Goal: Navigation & Orientation: Find specific page/section

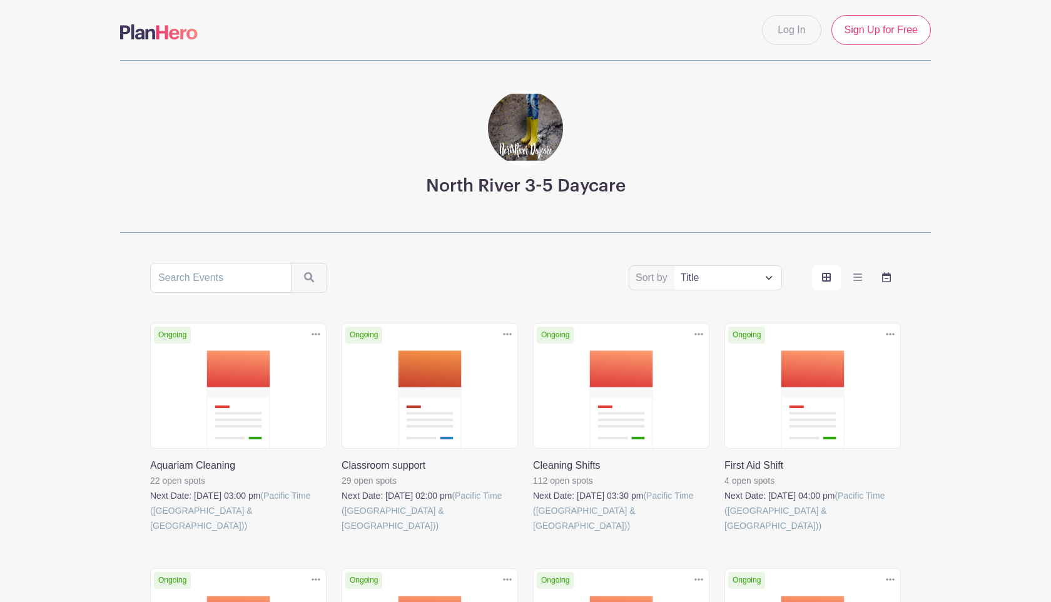
click at [890, 277] on icon "order and view" at bounding box center [886, 277] width 9 height 10
click at [0, 0] on input "order and view" at bounding box center [0, 0] width 0 height 0
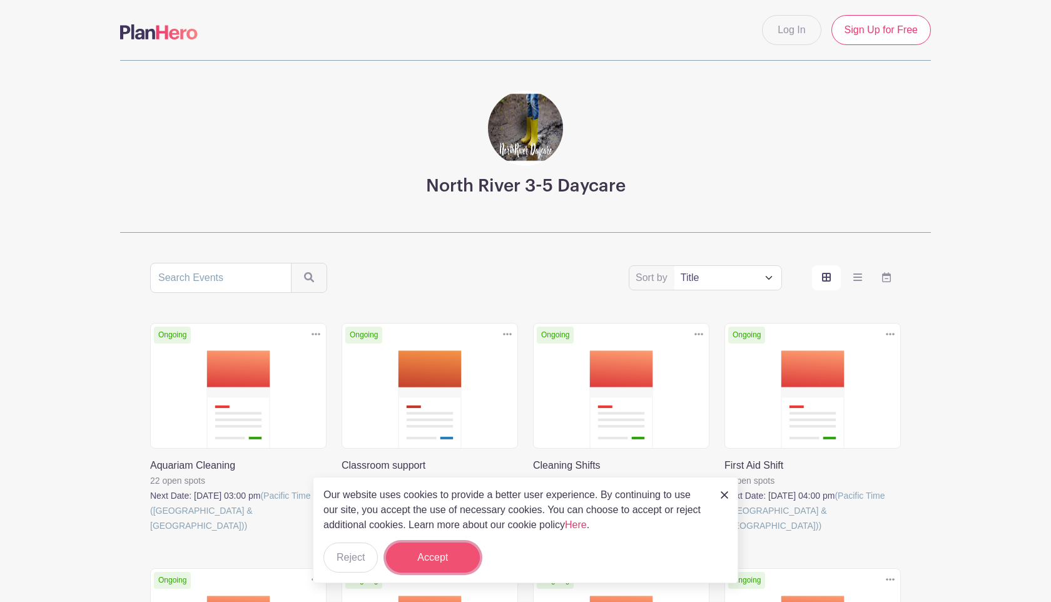
click at [412, 567] on button "Accept" at bounding box center [433, 557] width 94 height 30
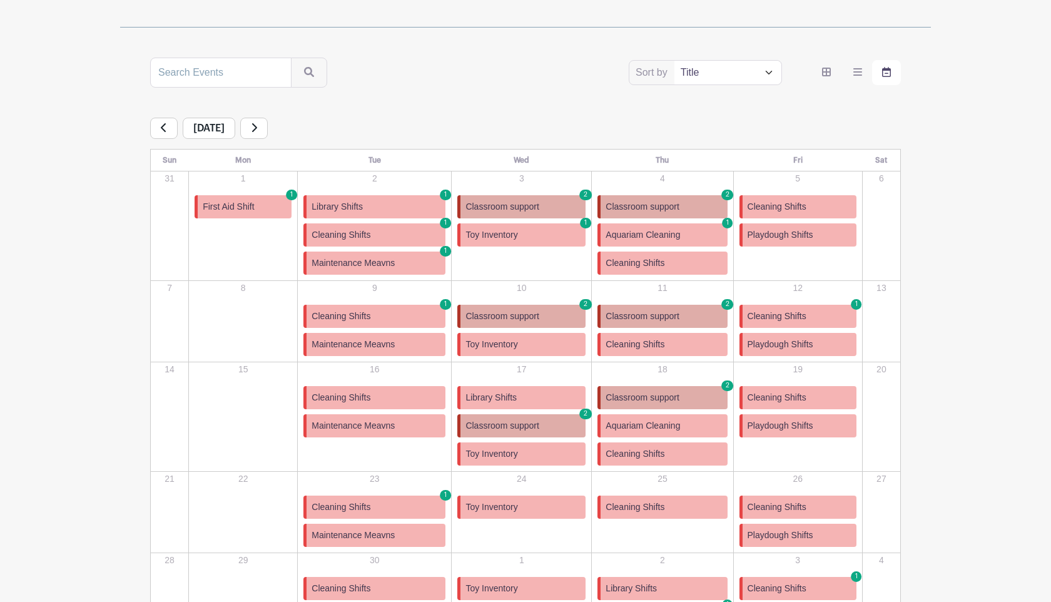
scroll to position [252, 0]
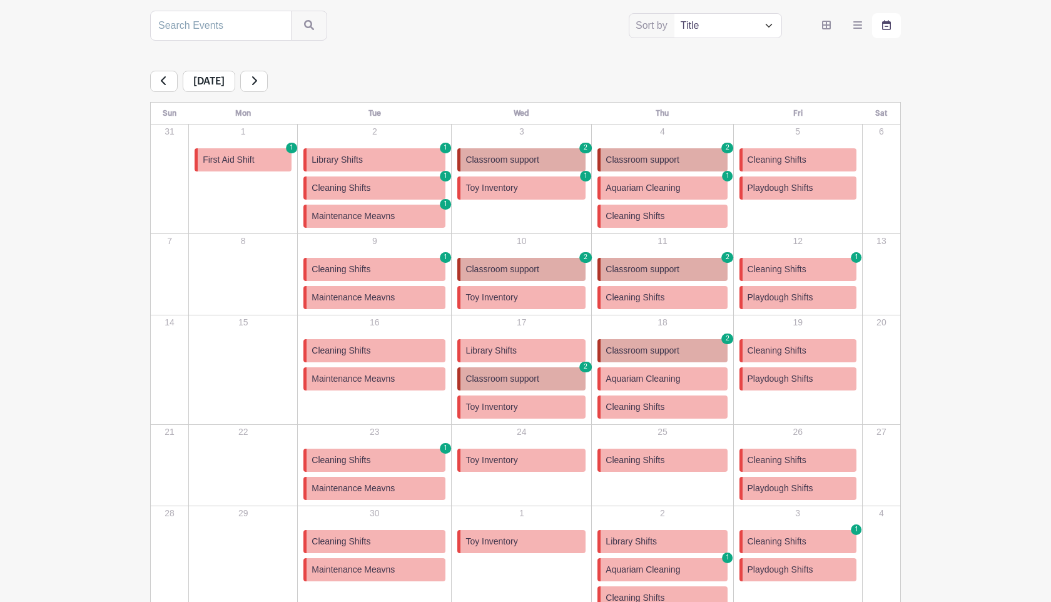
click at [257, 79] on icon at bounding box center [254, 81] width 6 height 10
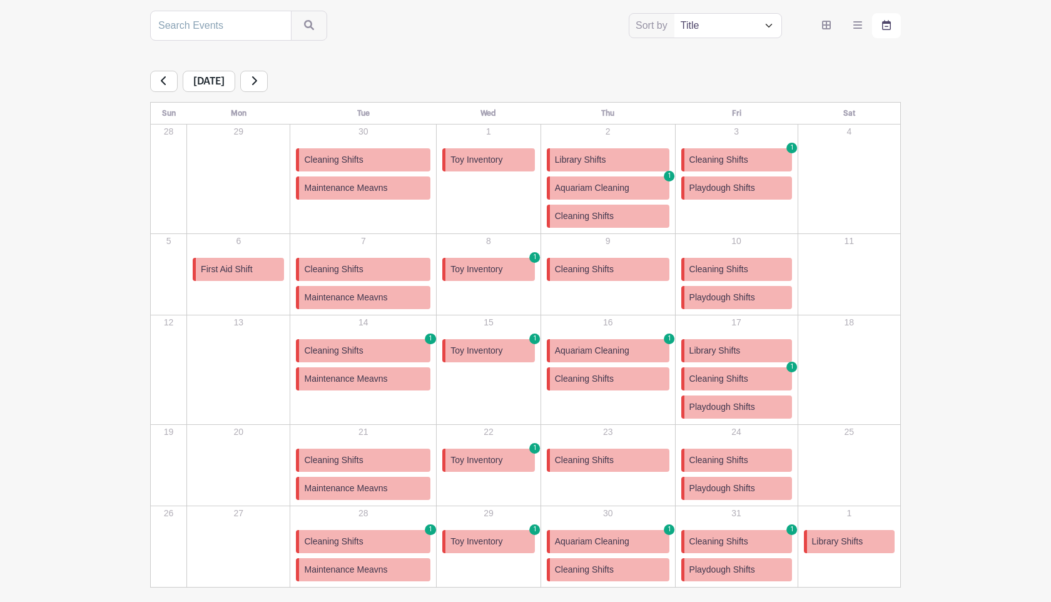
click at [606, 272] on span "Cleaning Shifts" at bounding box center [584, 269] width 59 height 13
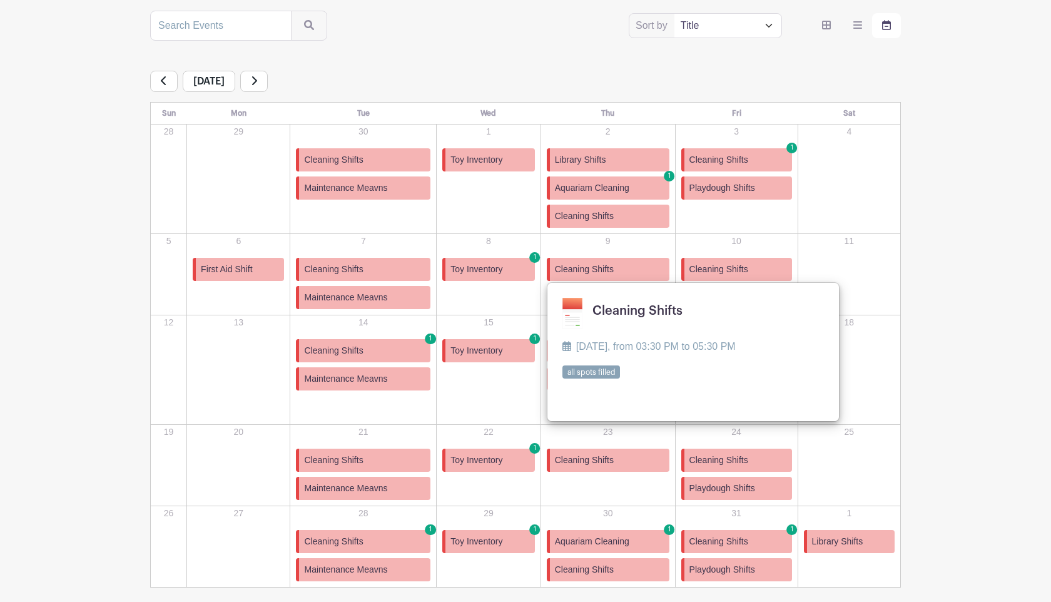
click at [607, 467] on link "Cleaning Shifts" at bounding box center [608, 460] width 123 height 23
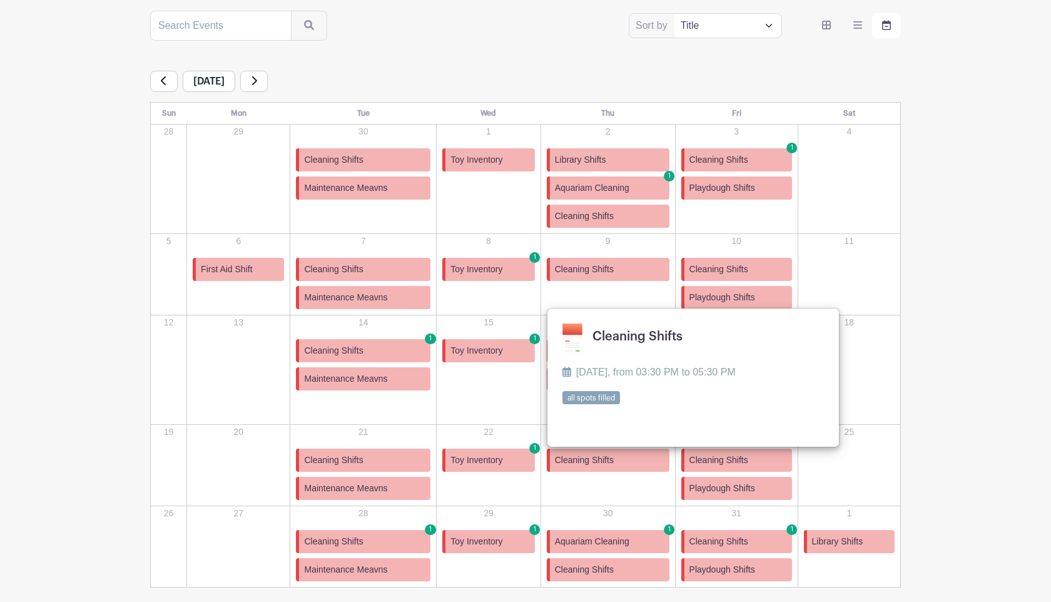
click at [935, 250] on div "North River 3-5 Daycare Sort by Title Recently modified Newest Upcoming dates […" at bounding box center [526, 198] width 826 height 780
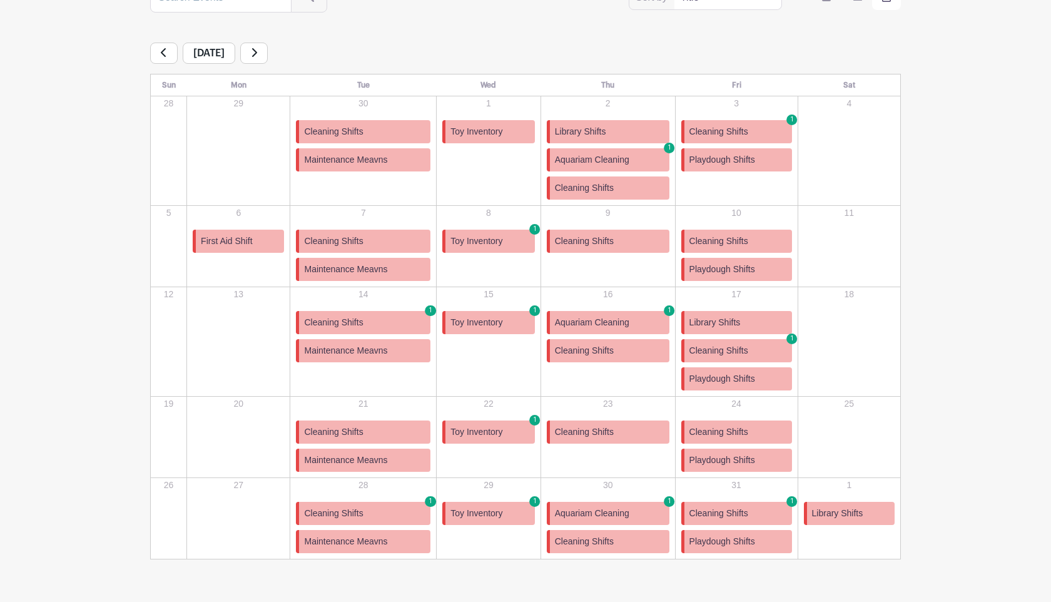
scroll to position [315, 0]
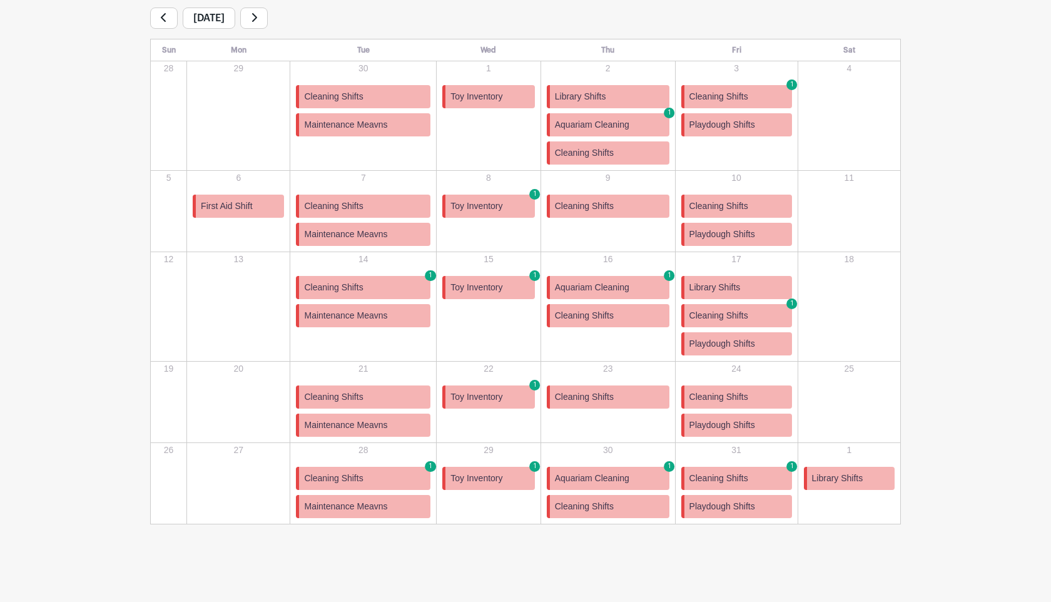
click at [415, 506] on link "Maintenance Meavns" at bounding box center [363, 506] width 135 height 23
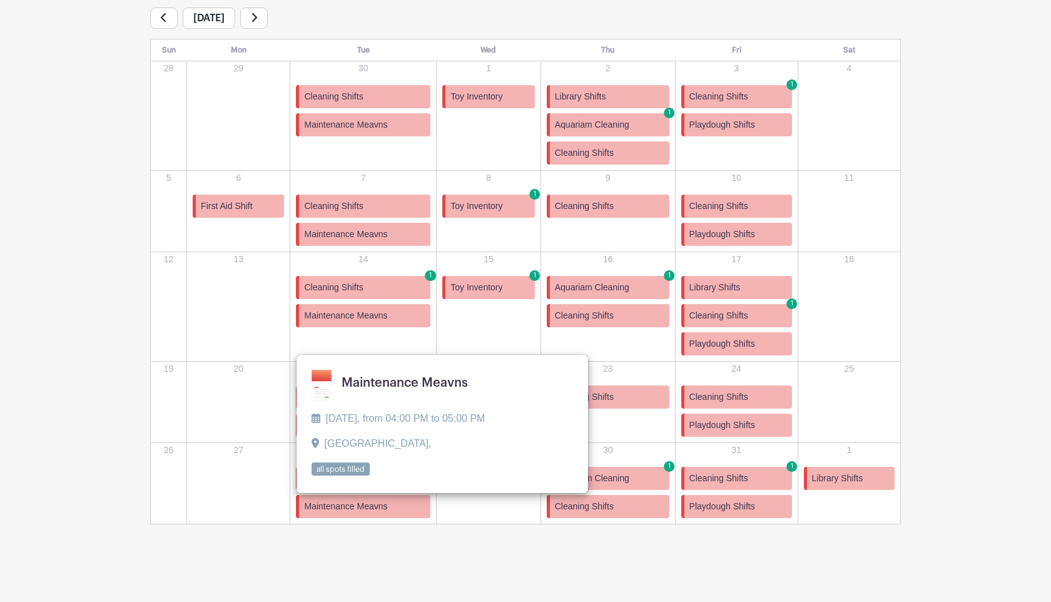
click at [886, 175] on p "11" at bounding box center [849, 177] width 101 height 13
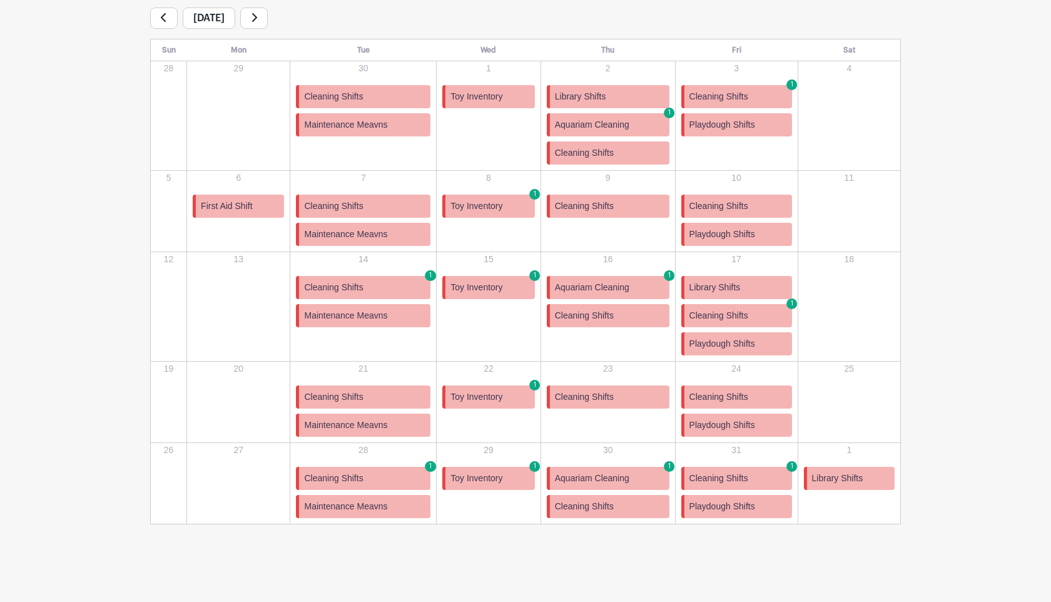
click at [400, 101] on link "Cleaning Shifts" at bounding box center [363, 96] width 135 height 23
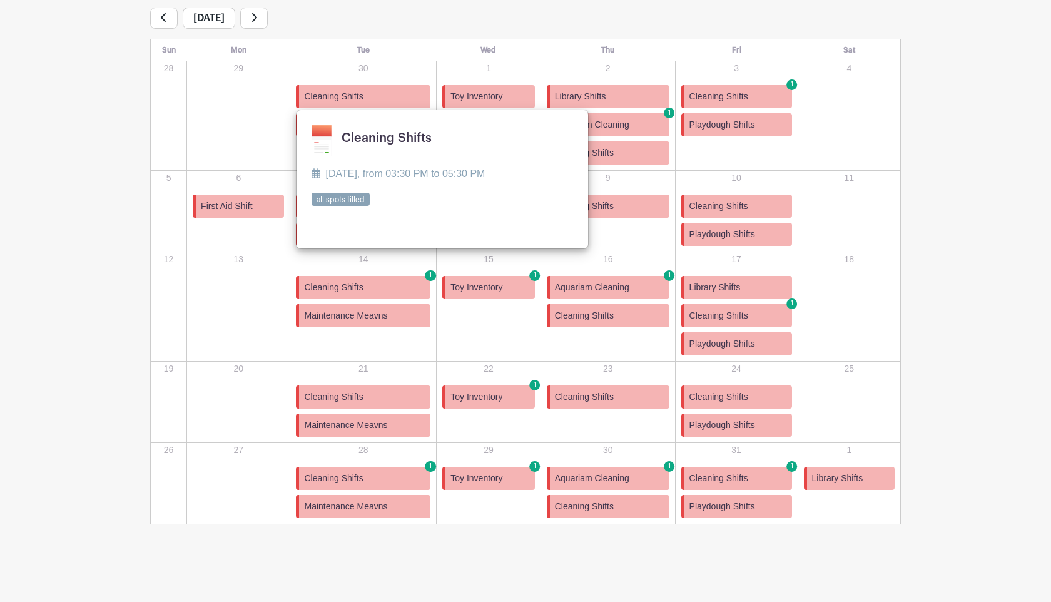
click at [400, 101] on link "Cleaning Shifts" at bounding box center [363, 96] width 135 height 23
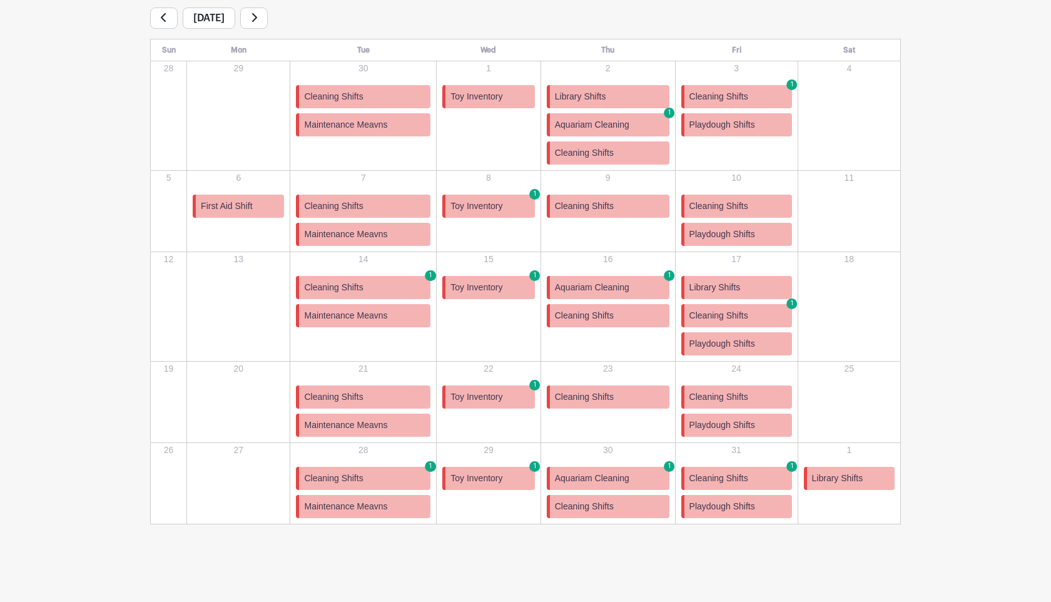
click at [374, 93] on link "Cleaning Shifts" at bounding box center [363, 96] width 135 height 23
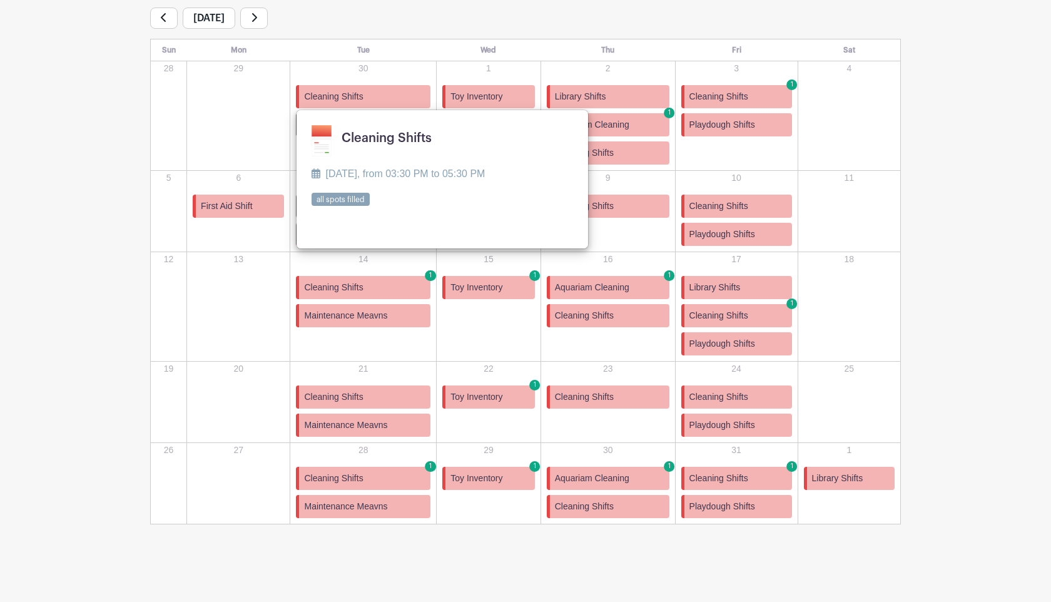
click at [388, 285] on link "Cleaning Shifts 1" at bounding box center [363, 287] width 135 height 23
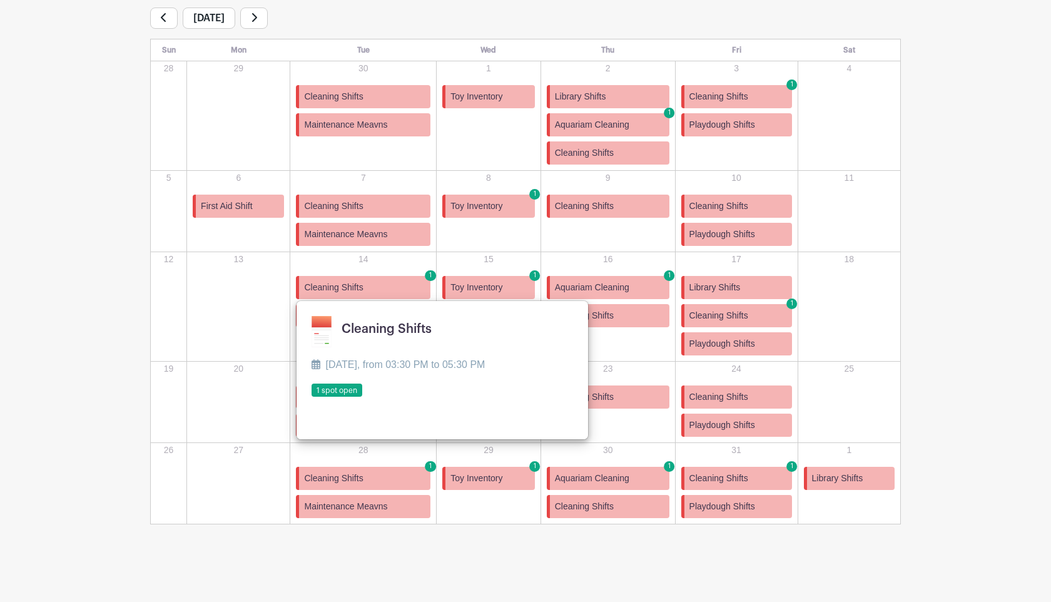
click at [257, 17] on icon at bounding box center [254, 17] width 5 height 9
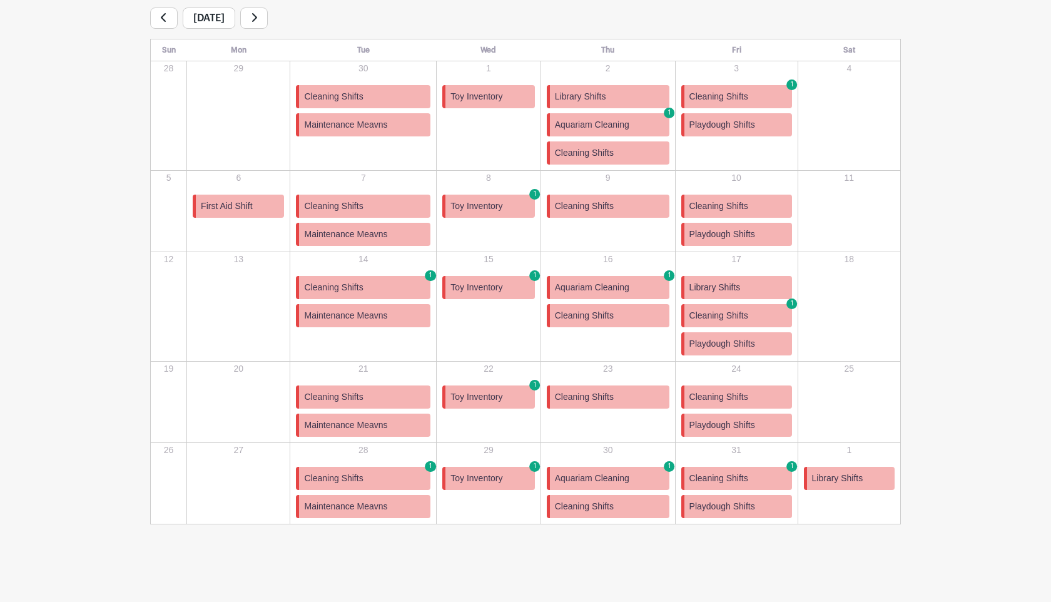
click at [257, 17] on icon at bounding box center [254, 17] width 5 height 9
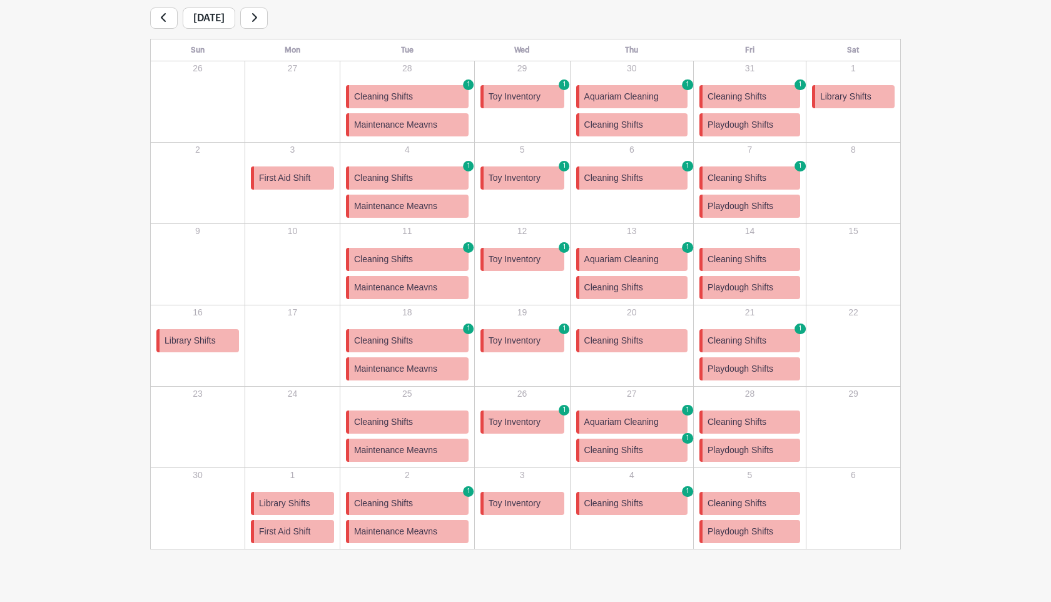
scroll to position [253, 0]
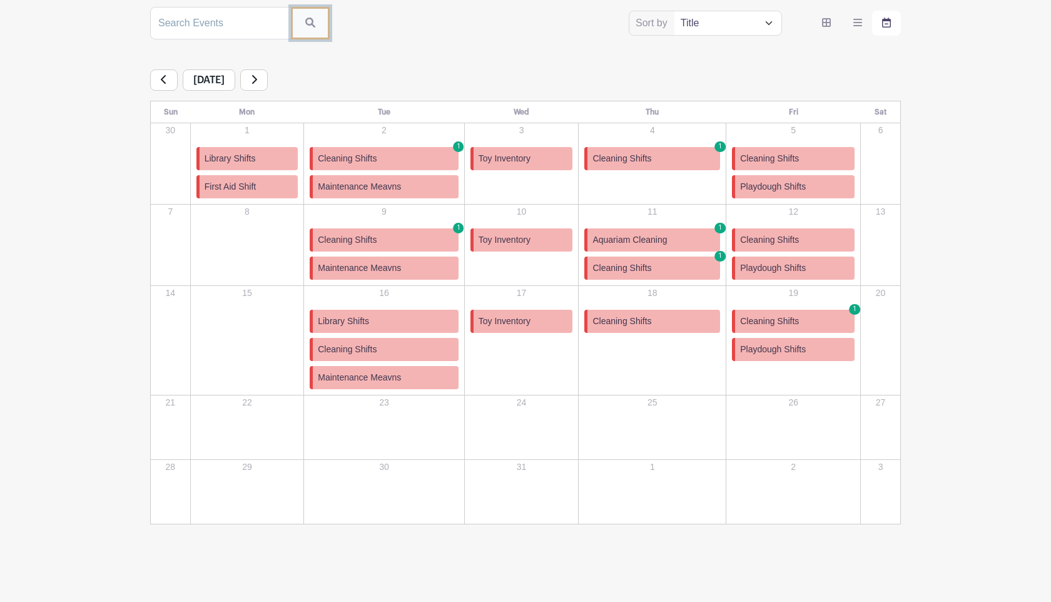
click at [305, 19] on icon "submit" at bounding box center [310, 23] width 10 height 10
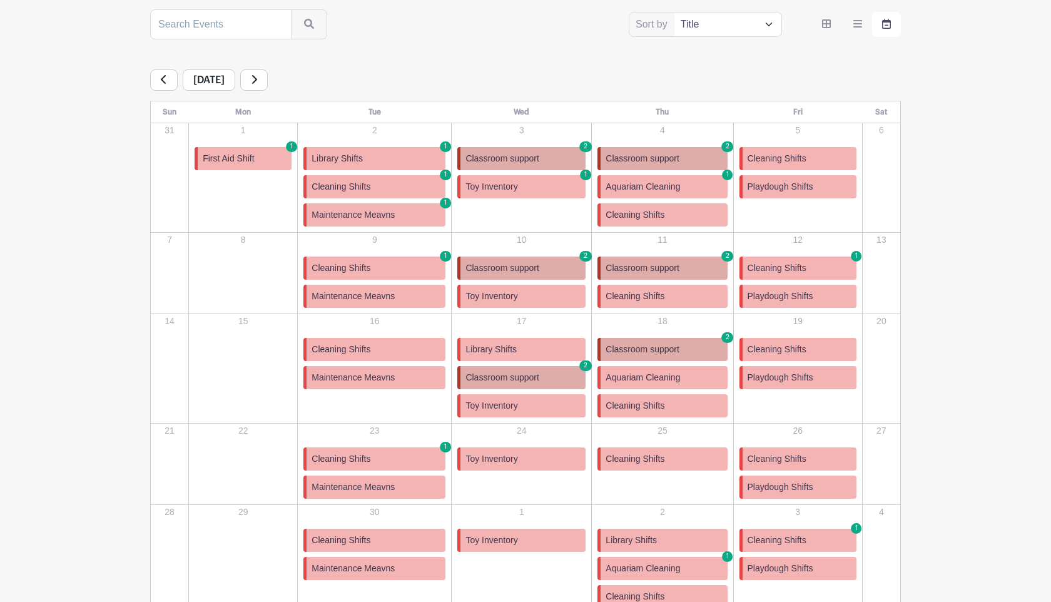
click at [412, 153] on link "Library Shifts 1" at bounding box center [374, 158] width 142 height 23
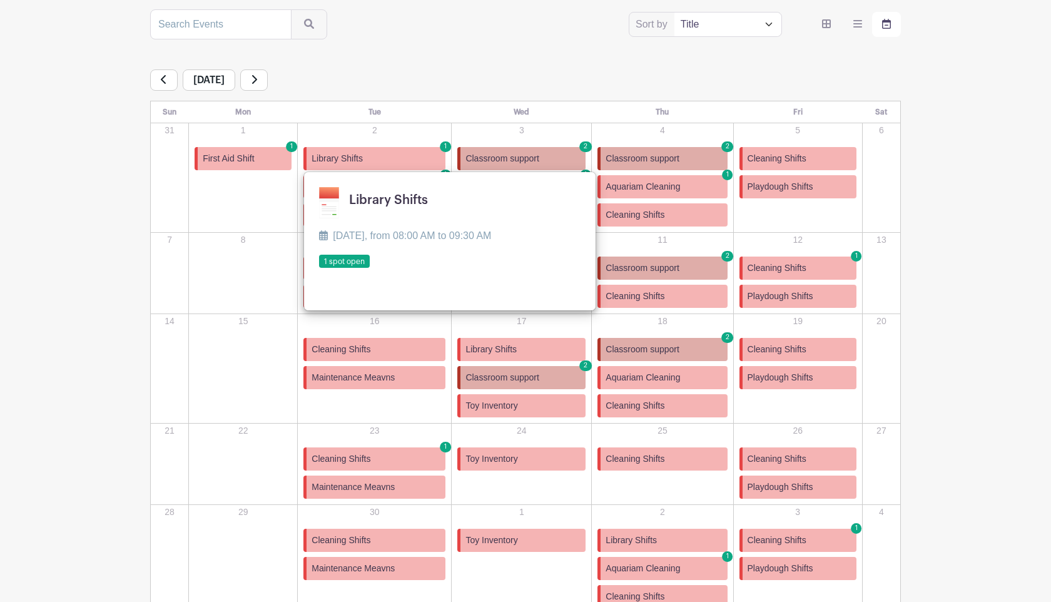
click at [426, 83] on div "[DATE]" at bounding box center [525, 79] width 751 height 21
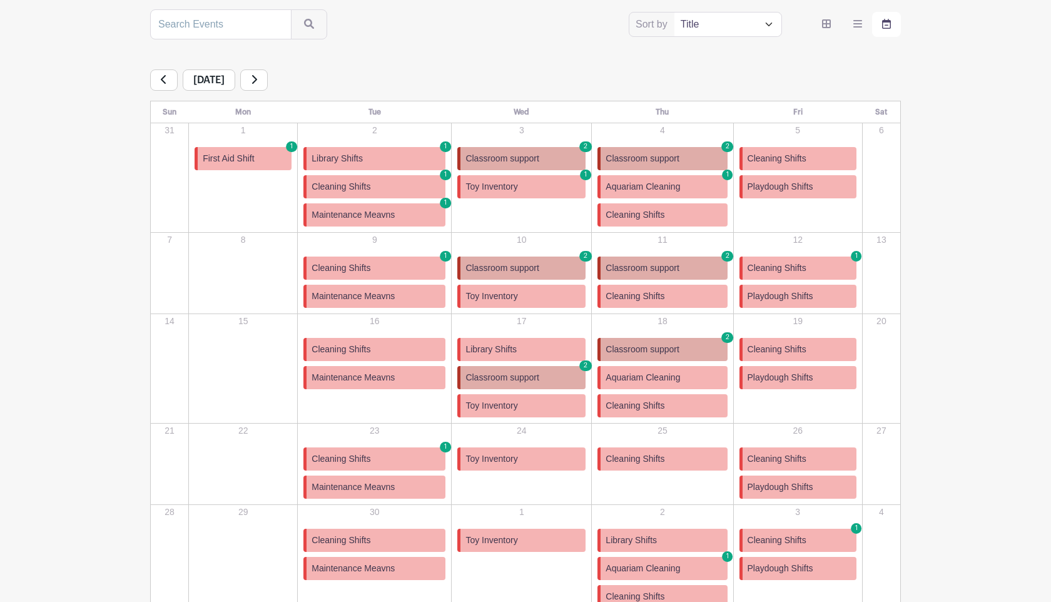
click at [477, 385] on link "Classroom support 2" at bounding box center [521, 377] width 128 height 23
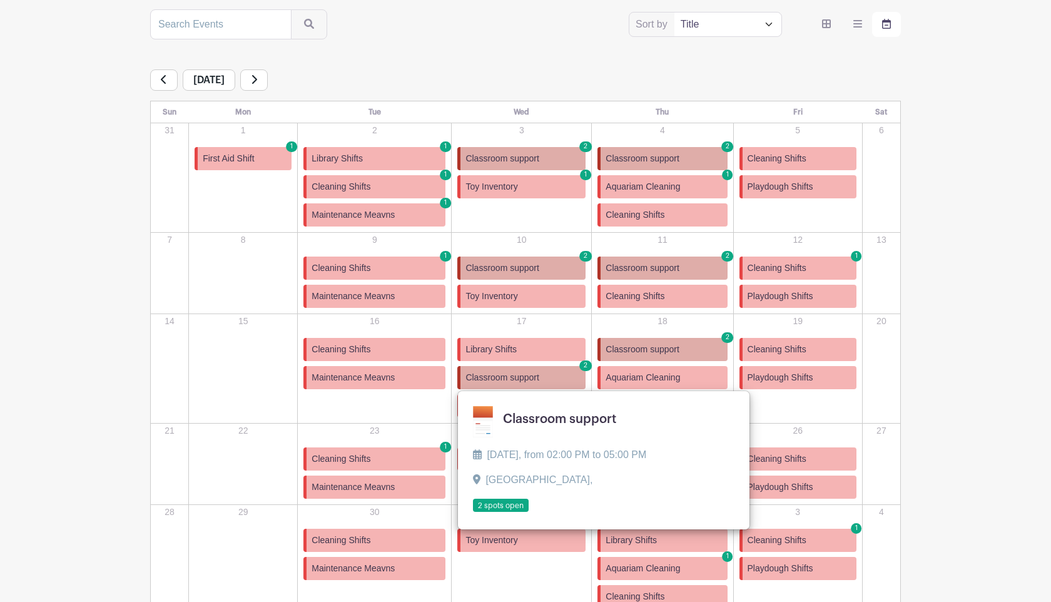
click at [482, 358] on link "Library Shifts" at bounding box center [521, 349] width 128 height 23
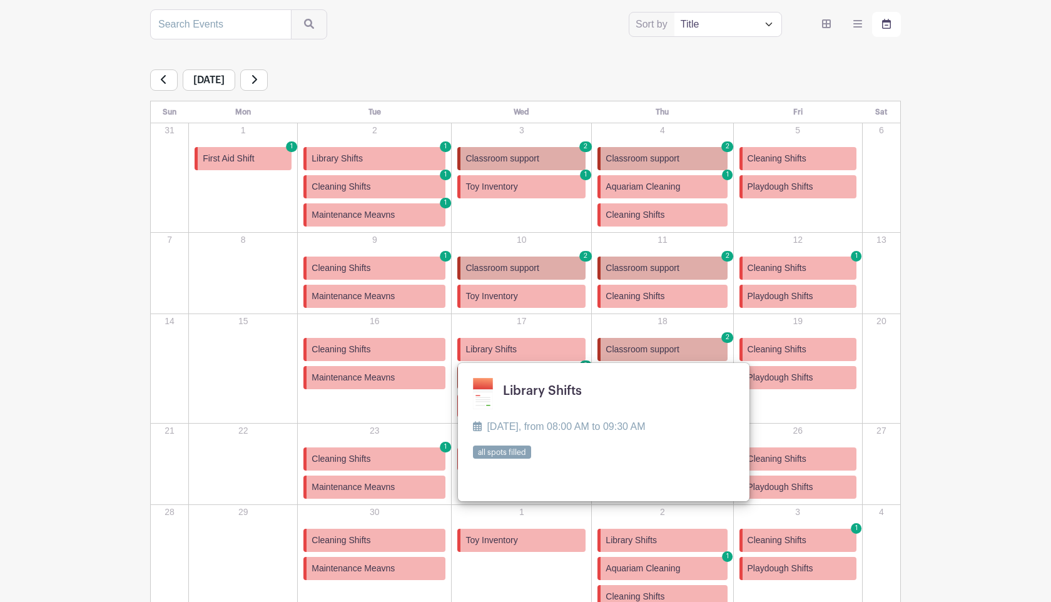
click at [455, 97] on div "[DATE] Sun Mon Tue Wed Thu Fri Sat 31 1 First Aid Shift 1 First Aid Shift [DATE…" at bounding box center [525, 341] width 751 height 545
